Goal: Task Accomplishment & Management: Manage account settings

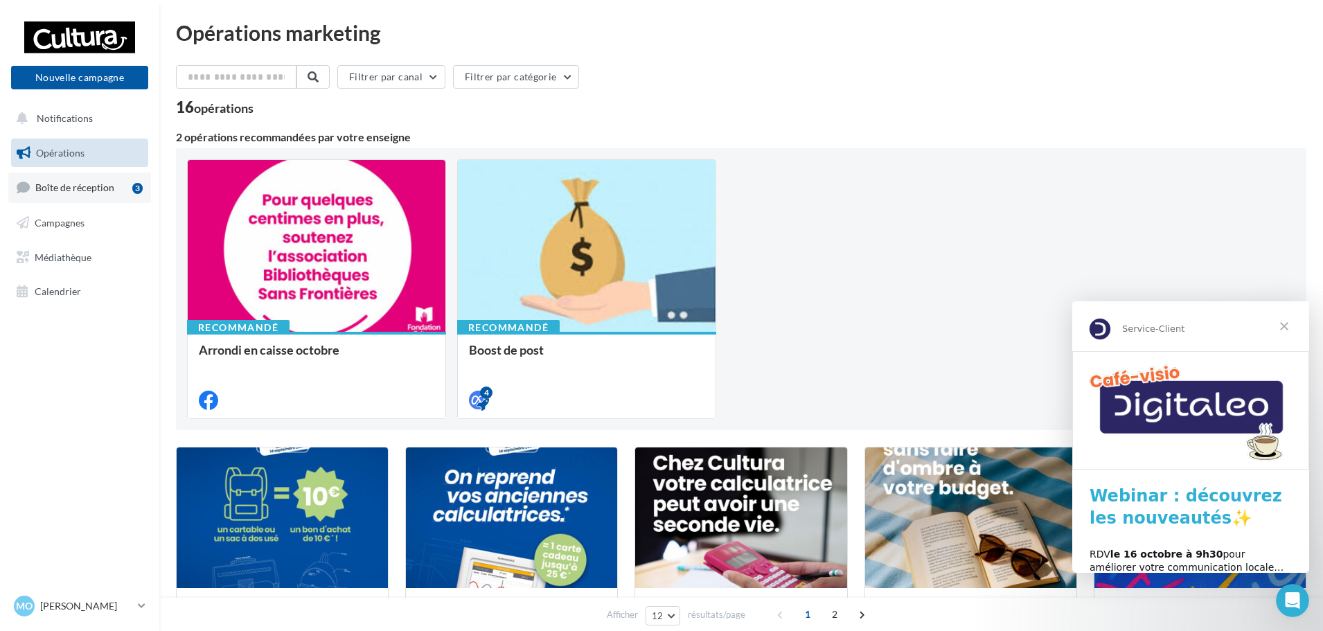
click at [75, 182] on span "Boîte de réception" at bounding box center [74, 188] width 79 height 12
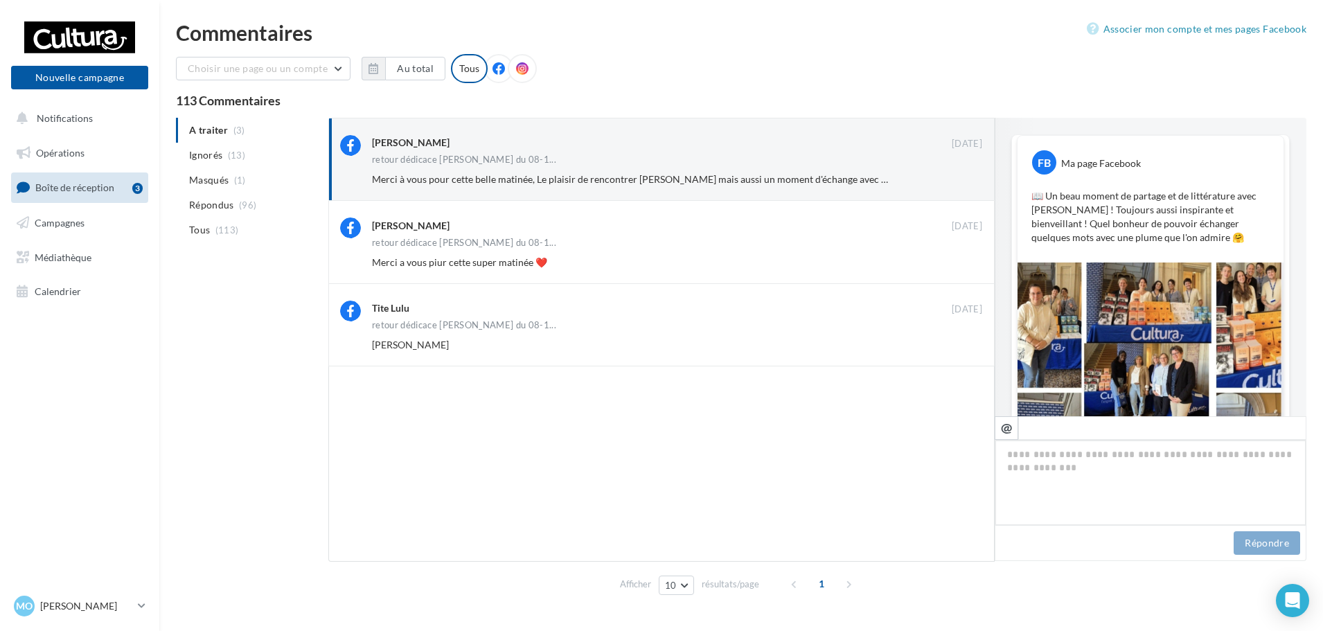
scroll to position [159, 0]
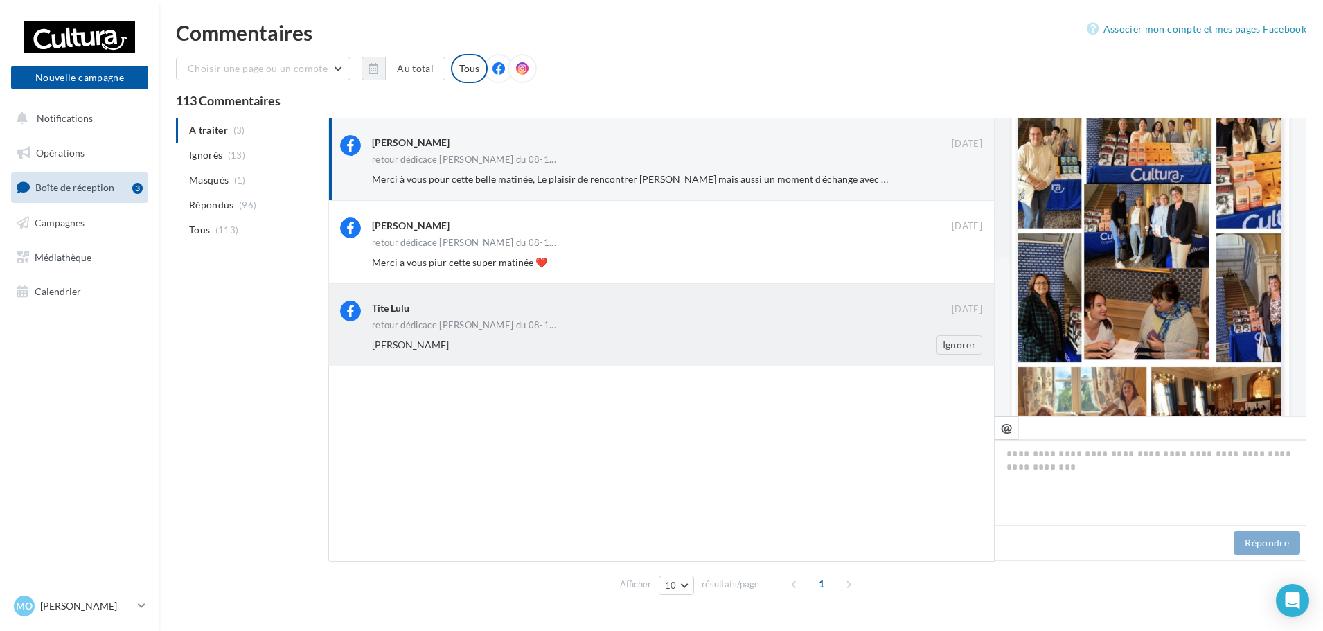
click at [549, 342] on div "Agathe Allain" at bounding box center [632, 345] width 520 height 14
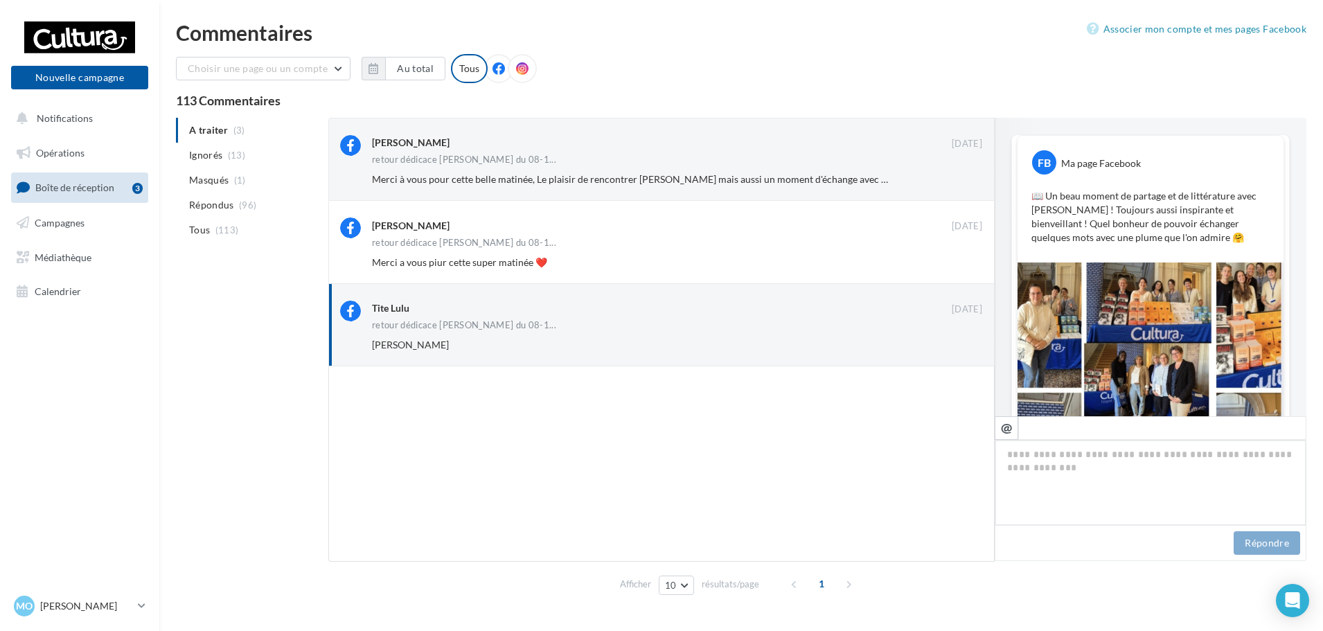
scroll to position [360, 0]
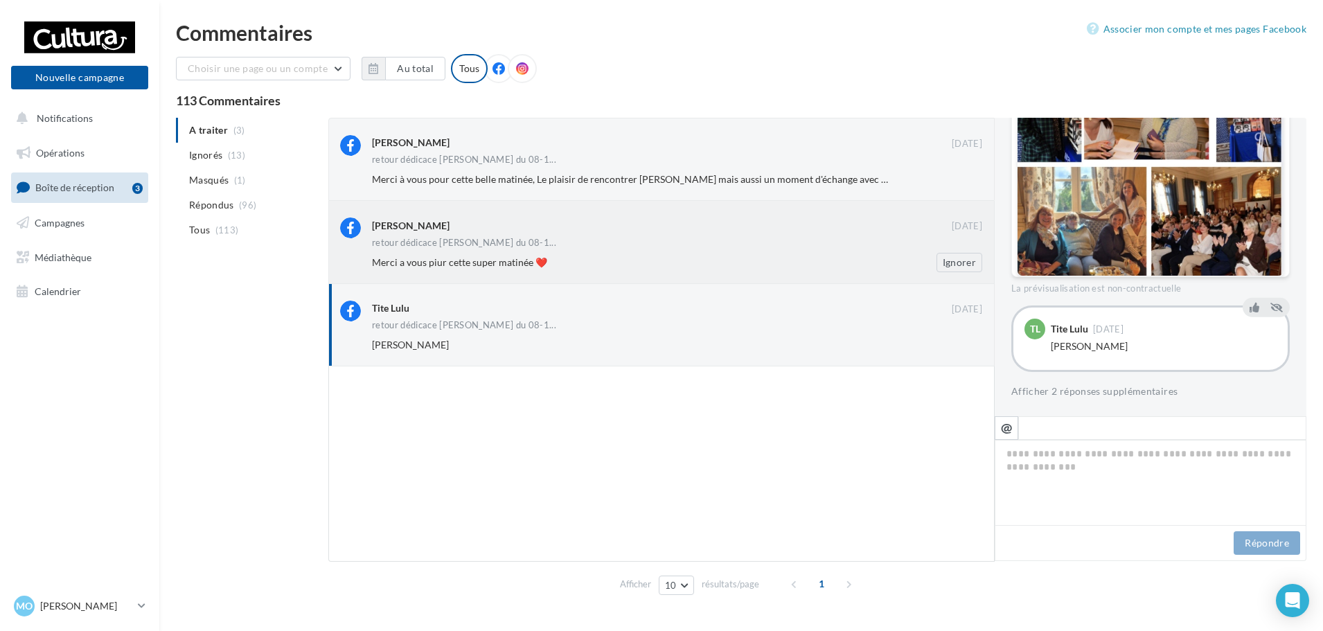
click at [549, 251] on div "Agathe Allain 09 oct. retour dédicace Melissa Da Costa du 08-1... Merci a vous …" at bounding box center [677, 245] width 610 height 54
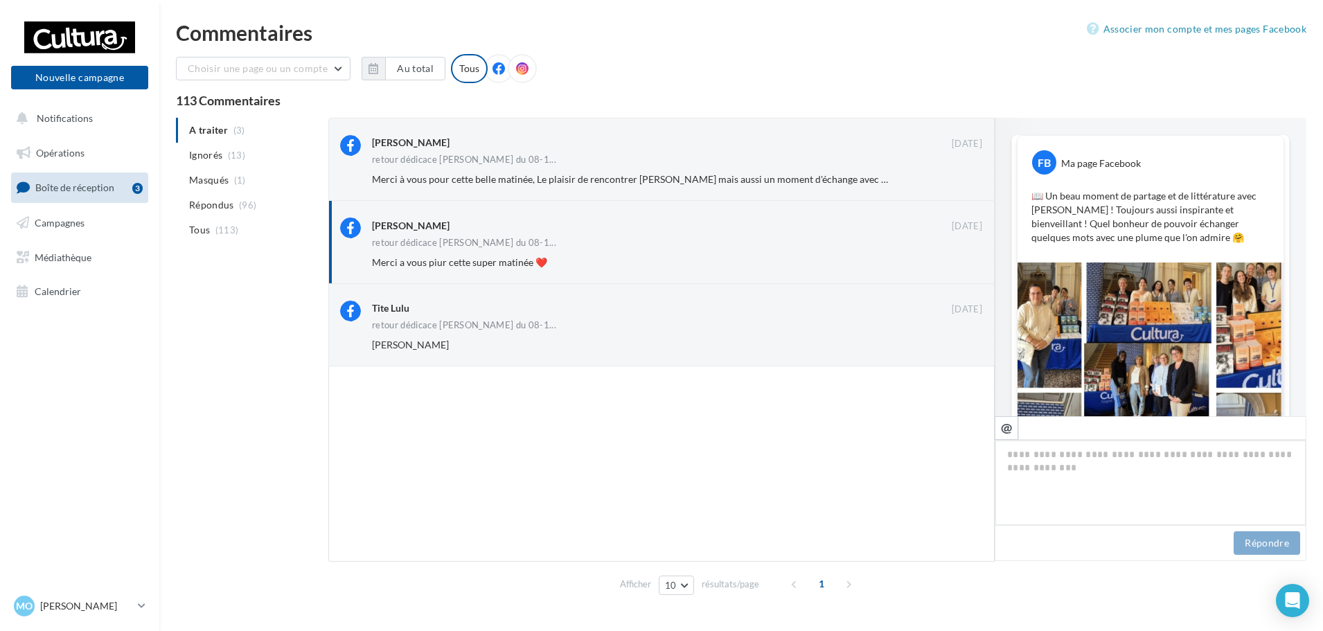
scroll to position [433, 0]
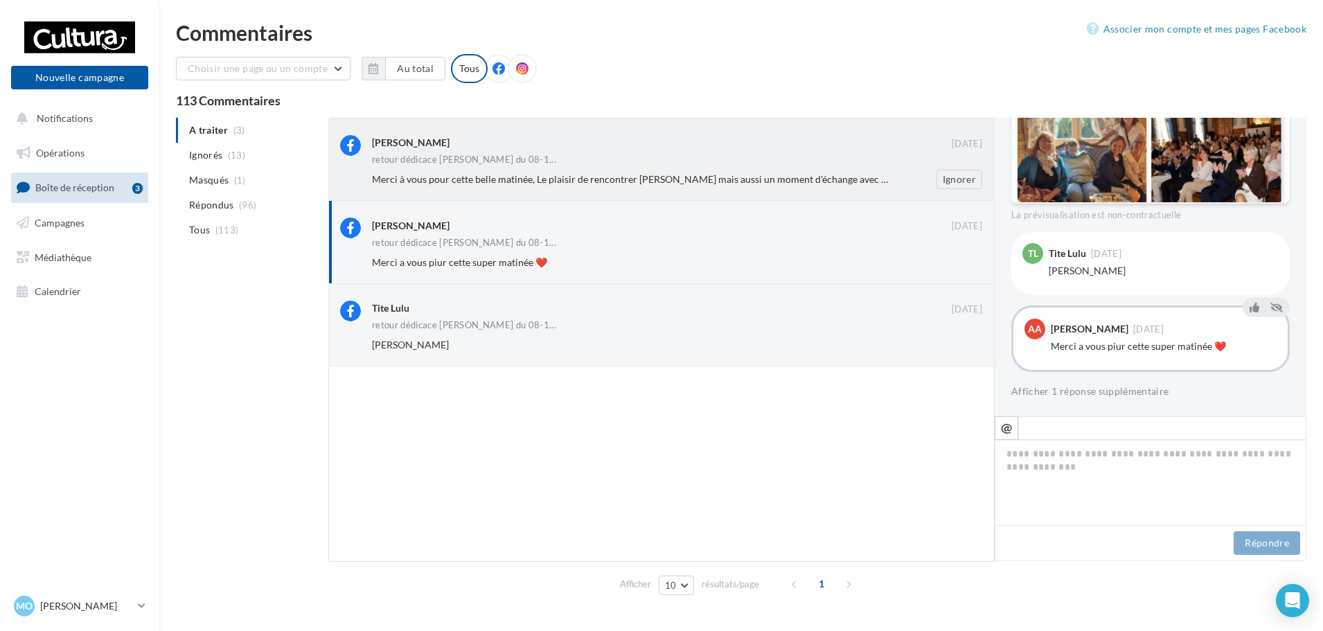
click at [852, 159] on div "retour dédicace Melissa Da Costa du 08-1..." at bounding box center [677, 161] width 610 height 12
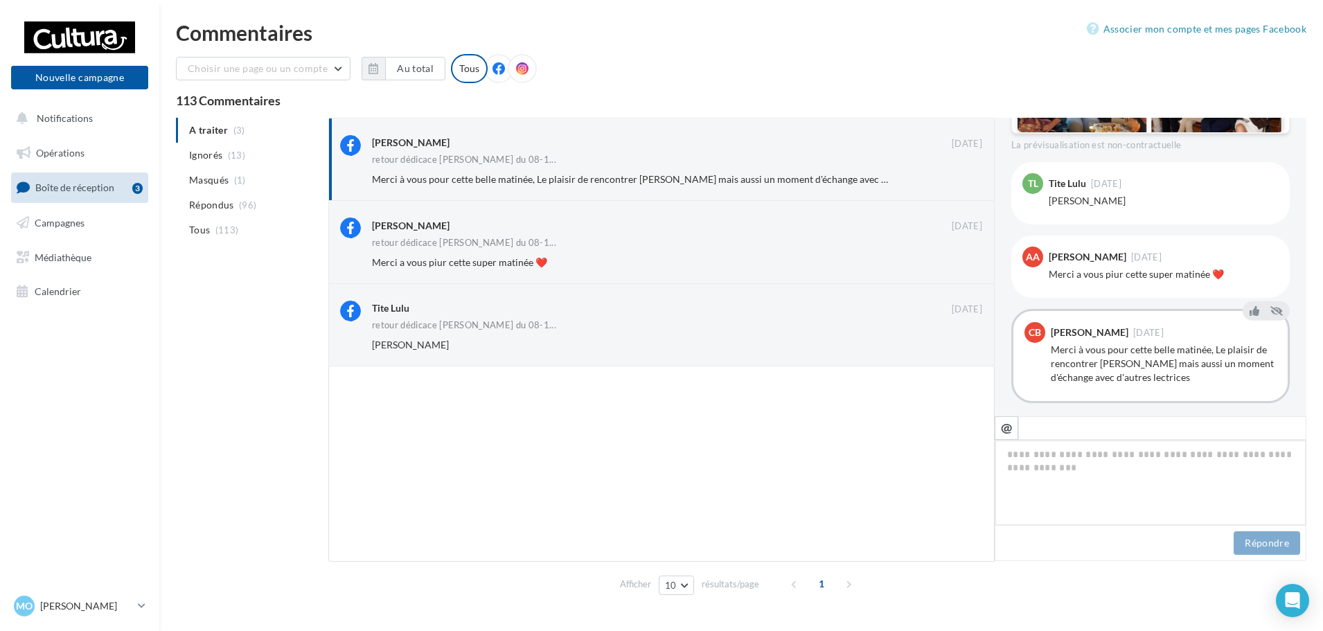
scroll to position [517, 0]
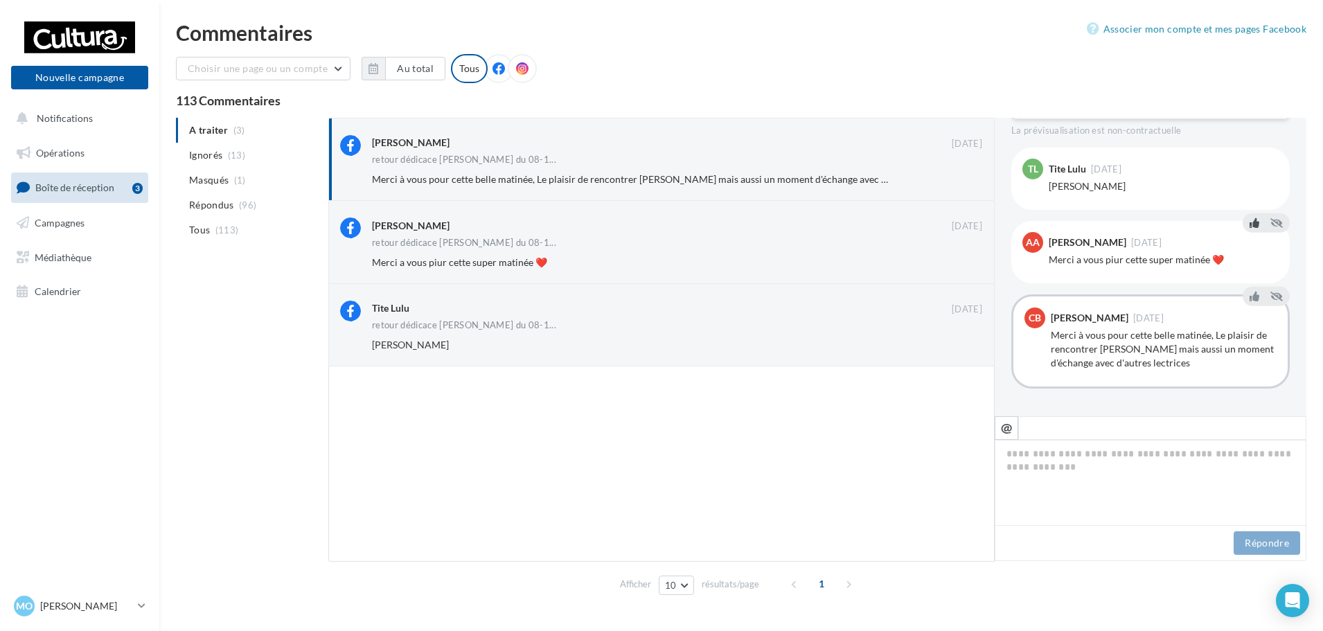
click at [1250, 224] on icon at bounding box center [1255, 223] width 10 height 10
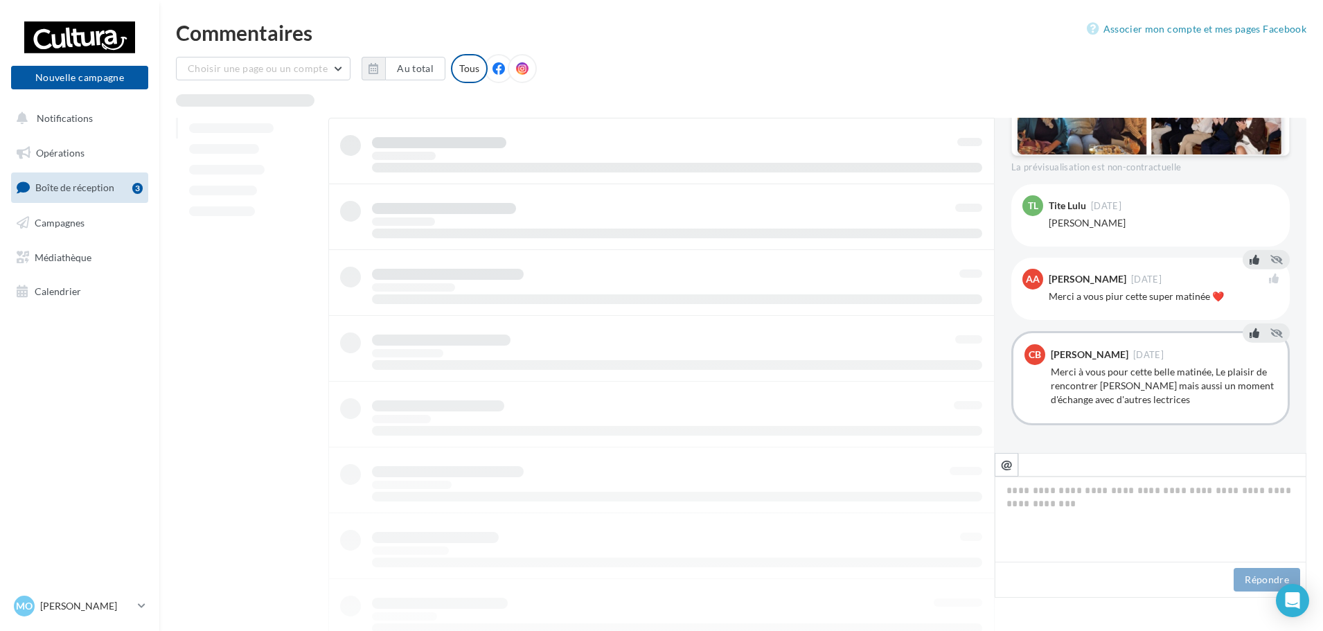
click at [1250, 335] on icon at bounding box center [1255, 333] width 10 height 10
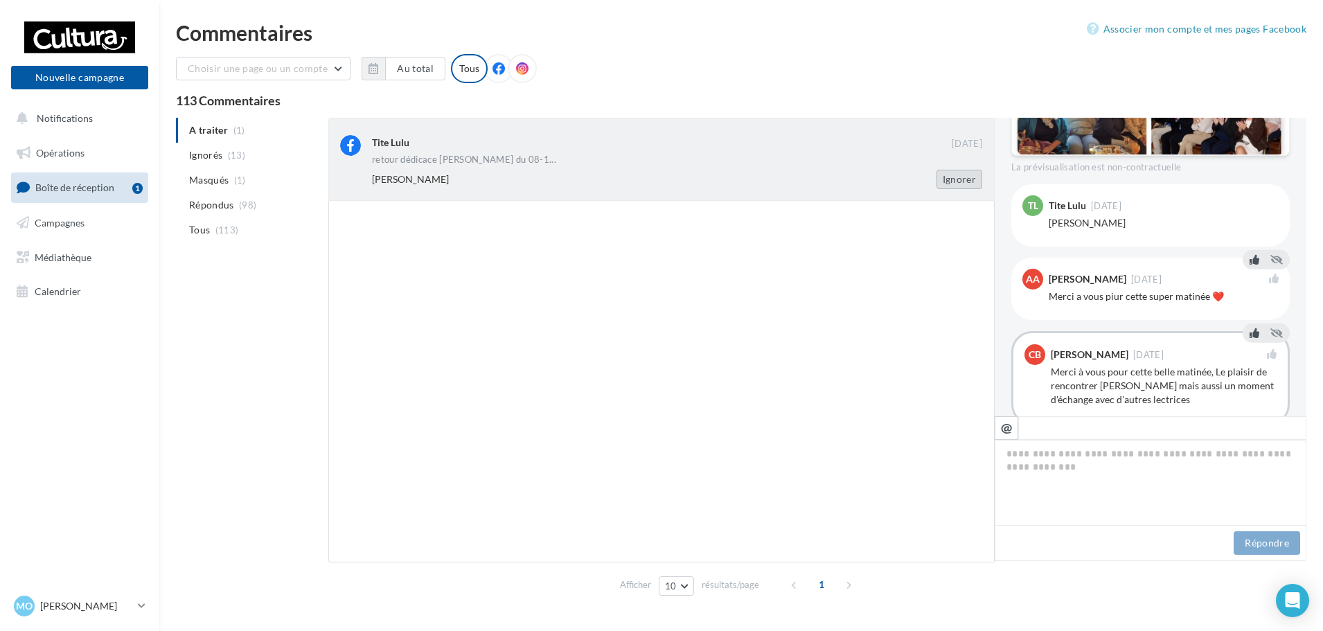
click at [965, 180] on button "Ignorer" at bounding box center [960, 179] width 46 height 19
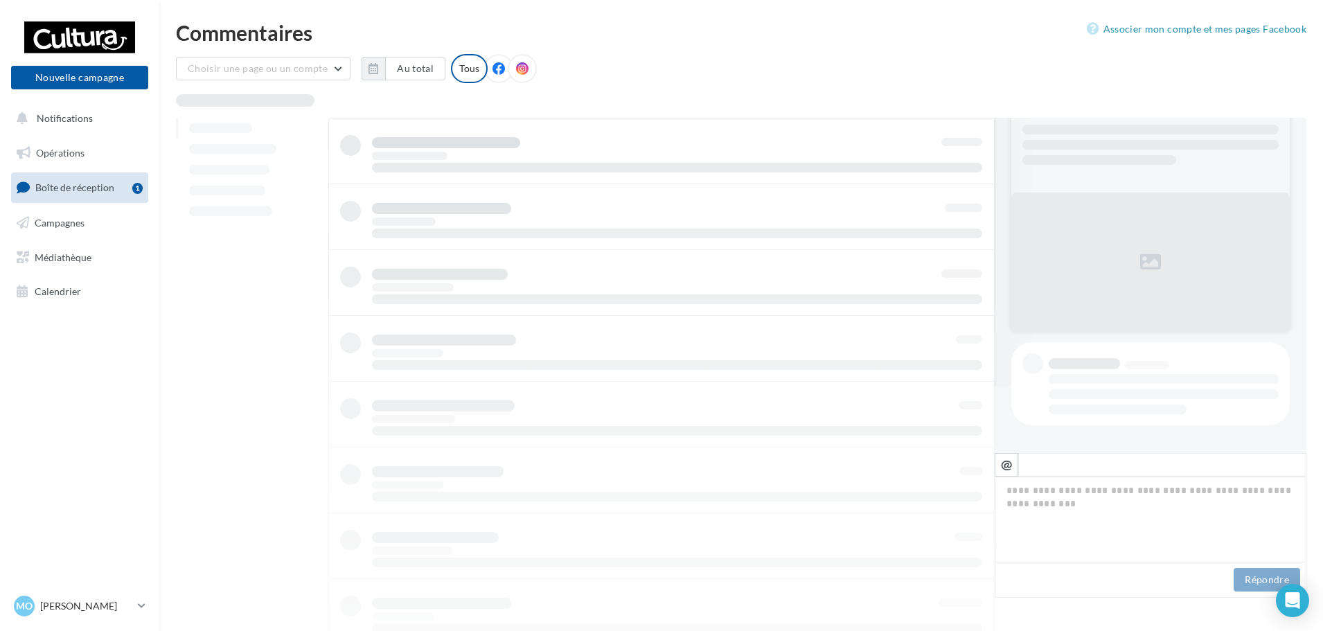
scroll to position [67, 0]
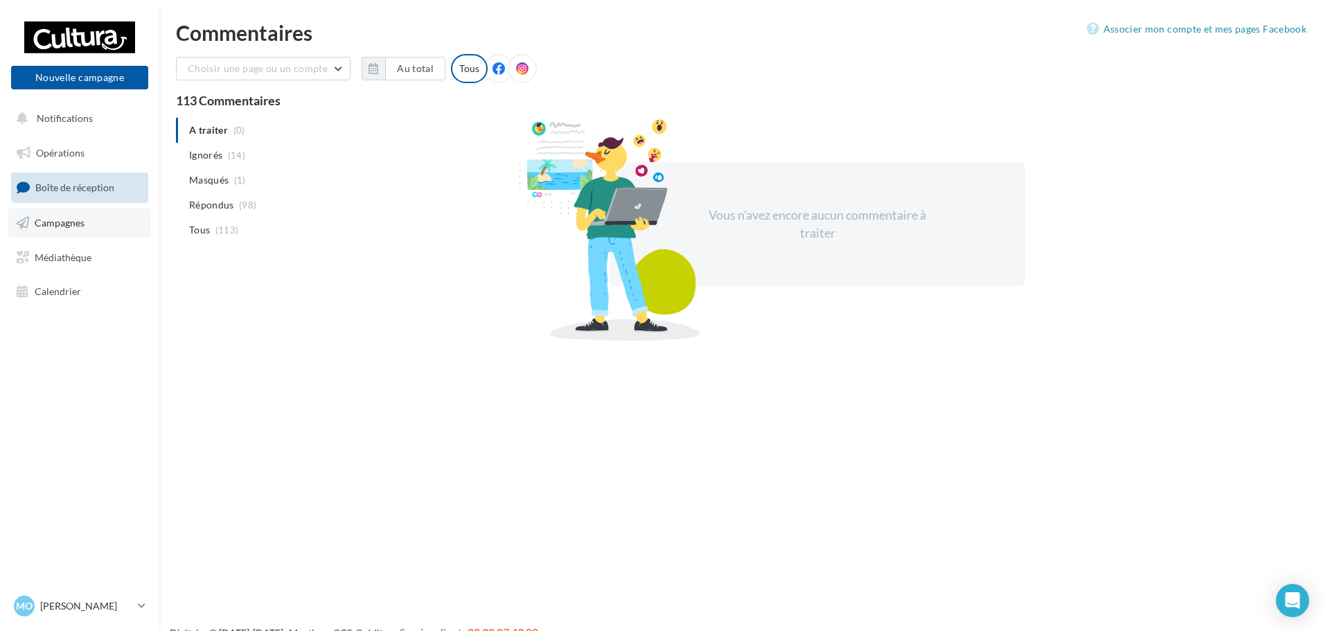
click at [89, 231] on link "Campagnes" at bounding box center [79, 223] width 143 height 29
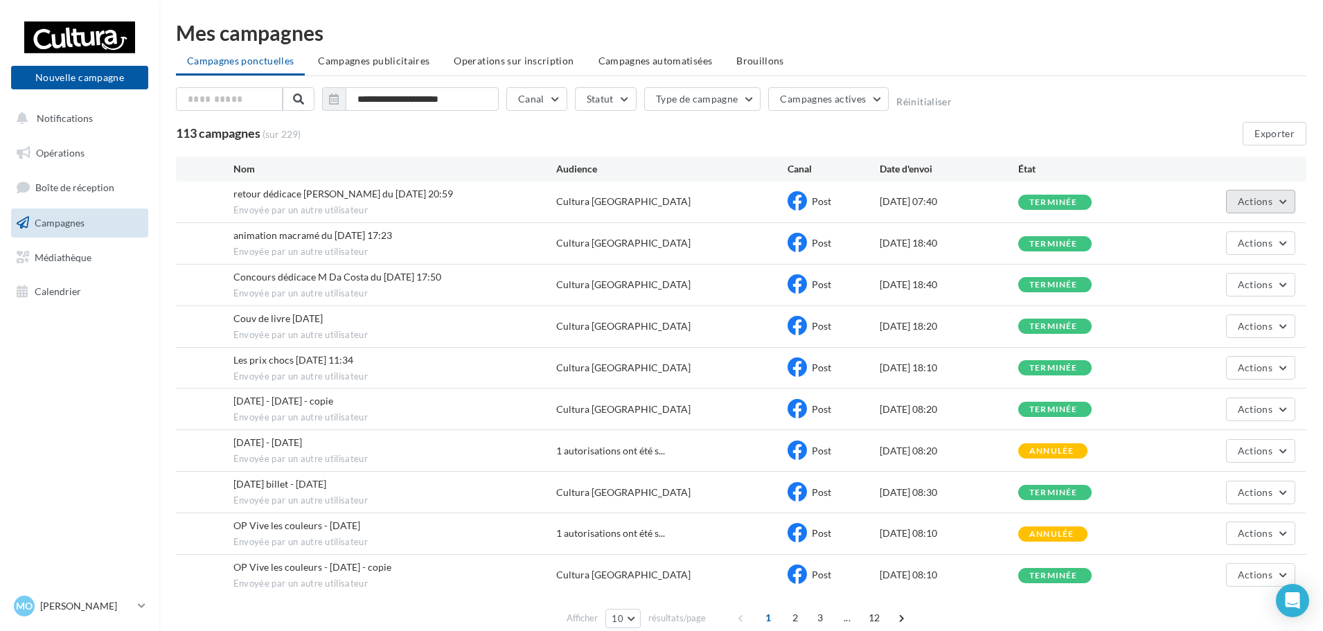
click at [1282, 198] on button "Actions" at bounding box center [1260, 202] width 69 height 24
click at [1171, 198] on div "Actions Voir les résultats Dupliquer" at bounding box center [1226, 202] width 139 height 24
